Goal: Information Seeking & Learning: Learn about a topic

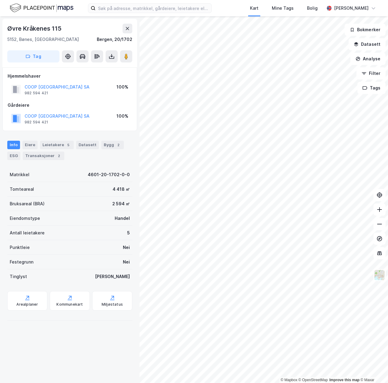
click at [136, 227] on div "© Mapbox © OpenStreetMap Improve this map © Maxar [STREET_ADDRESS] Tag Hjemmels…" at bounding box center [194, 199] width 388 height 367
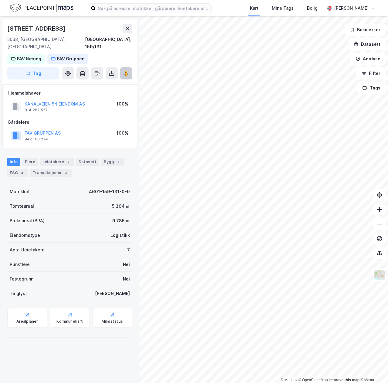
click at [127, 70] on image at bounding box center [126, 73] width 4 height 6
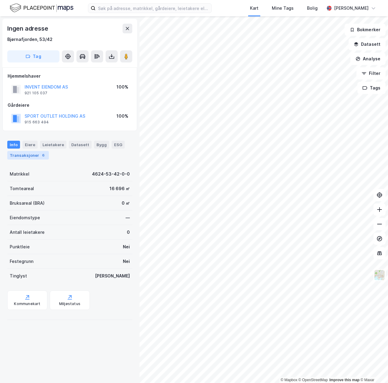
click at [32, 152] on div "Transaksjoner 6" at bounding box center [28, 155] width 42 height 8
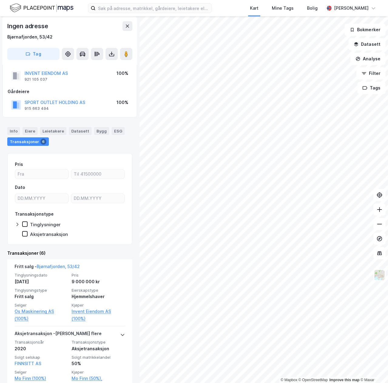
scroll to position [58, 0]
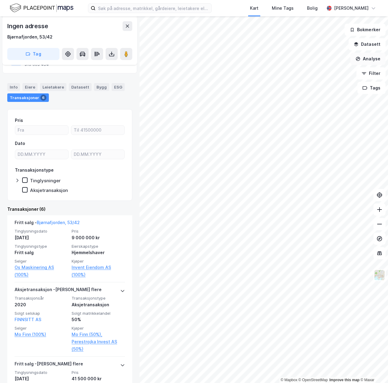
click at [355, 62] on button "Analyse" at bounding box center [368, 59] width 35 height 12
click at [293, 69] on div "Tegn område" at bounding box center [312, 72] width 70 height 10
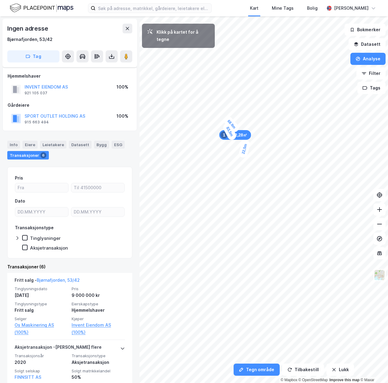
drag, startPoint x: 293, startPoint y: 69, endPoint x: 242, endPoint y: 157, distance: 101.7
click at [242, 157] on div "22,5m" at bounding box center [244, 148] width 13 height 19
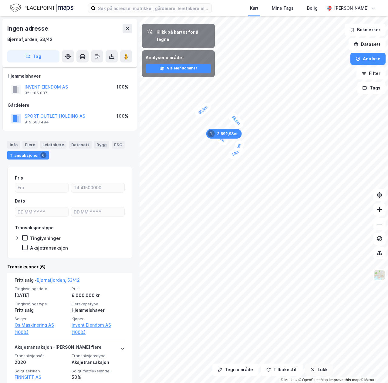
click at [313, 370] on button "Lukk" at bounding box center [319, 370] width 28 height 12
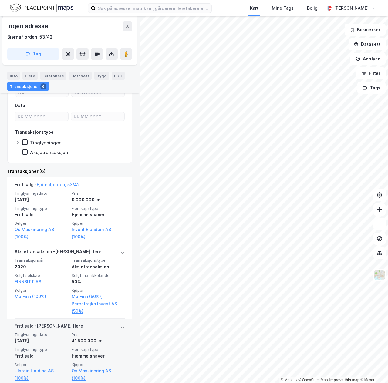
scroll to position [125, 0]
